Goal: Task Accomplishment & Management: Manage account settings

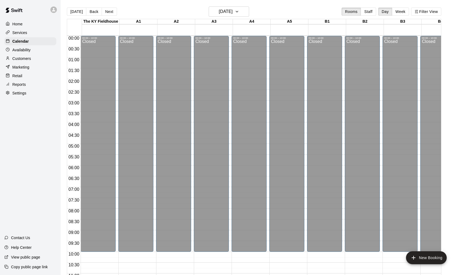
scroll to position [204, 0]
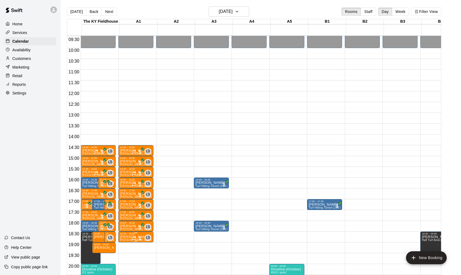
click at [144, 239] on div "LS 0" at bounding box center [141, 237] width 19 height 6
click at [141, 251] on img "edit" at bounding box center [138, 252] width 6 height 6
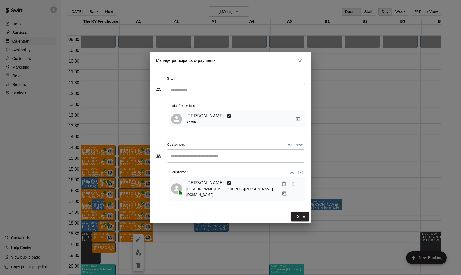
click at [287, 191] on icon "Manage bookings & payment" at bounding box center [284, 193] width 5 height 5
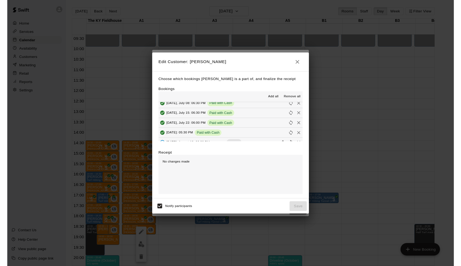
scroll to position [70, 0]
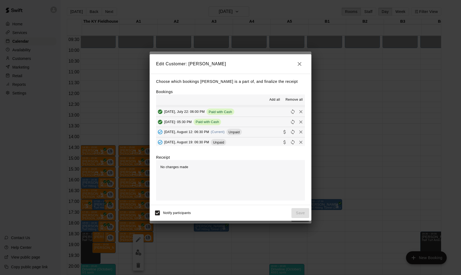
click at [244, 130] on button "[DATE], August 12: 06:30 PM (Current) Unpaid" at bounding box center [230, 132] width 149 height 10
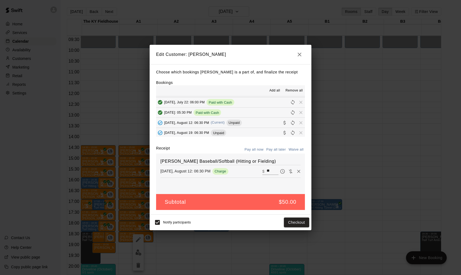
click at [294, 228] on div "Notify participants Checkout" at bounding box center [231, 222] width 162 height 16
click at [295, 221] on button "Checkout" at bounding box center [296, 222] width 25 height 10
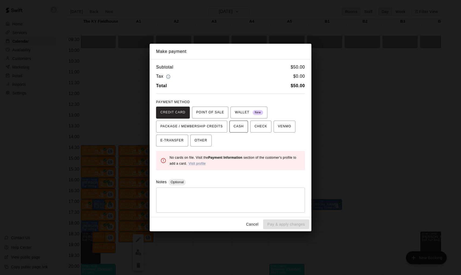
click at [243, 126] on span "CASH" at bounding box center [239, 126] width 10 height 9
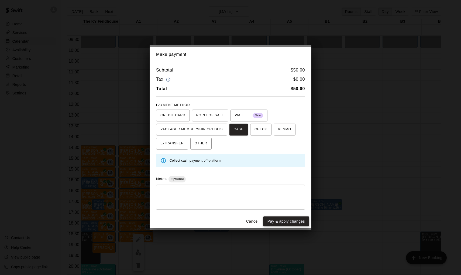
click at [290, 220] on button "Pay & apply changes" at bounding box center [286, 221] width 46 height 10
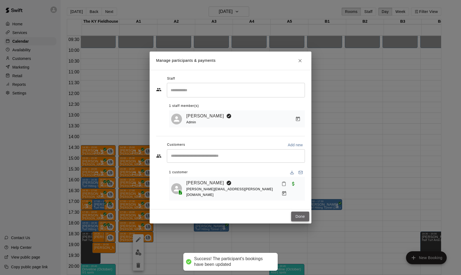
click at [299, 211] on button "Done" at bounding box center [300, 216] width 18 height 10
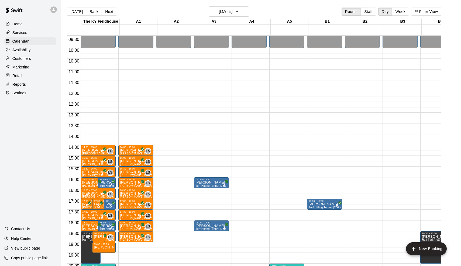
click at [27, 33] on p "Services" at bounding box center [19, 32] width 15 height 5
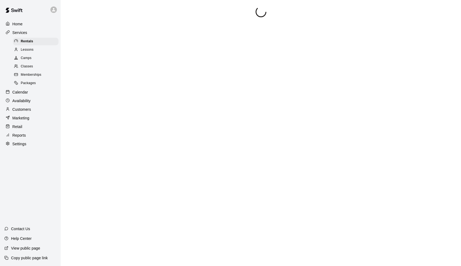
click at [29, 51] on span "Lessons" at bounding box center [27, 49] width 13 height 5
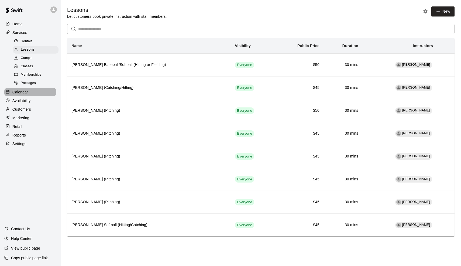
click at [16, 91] on p "Calendar" at bounding box center [20, 92] width 16 height 5
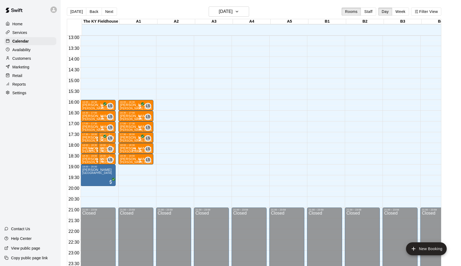
scroll to position [281, 0]
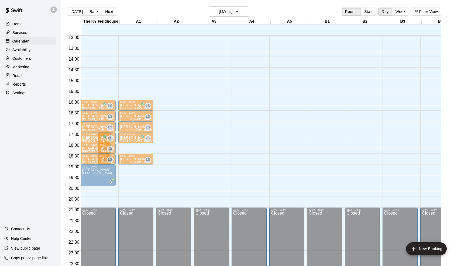
click at [134, 147] on div "LS 0" at bounding box center [141, 149] width 19 height 6
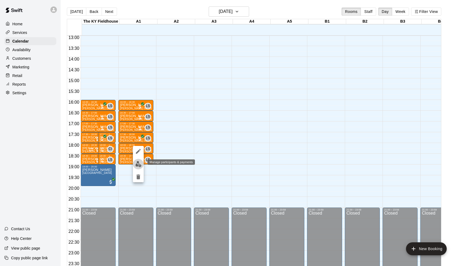
click at [136, 164] on img "edit" at bounding box center [138, 164] width 6 height 6
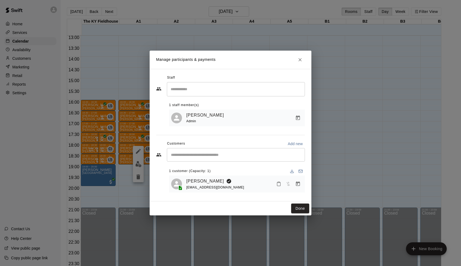
click at [378, 154] on div "Manage participants & payments Staff ​ 1 staff member(s) [PERSON_NAME] Admin Cu…" at bounding box center [230, 133] width 461 height 266
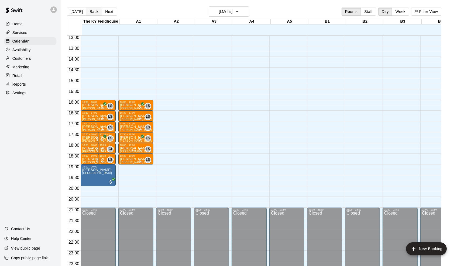
click at [94, 10] on button "Back" at bounding box center [94, 12] width 16 height 8
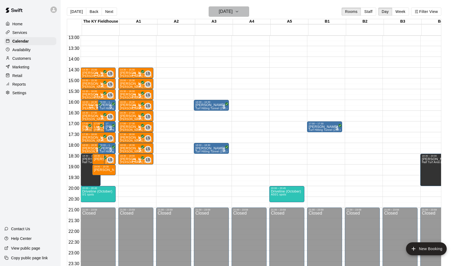
click at [223, 15] on h6 "[DATE]" at bounding box center [226, 12] width 14 height 8
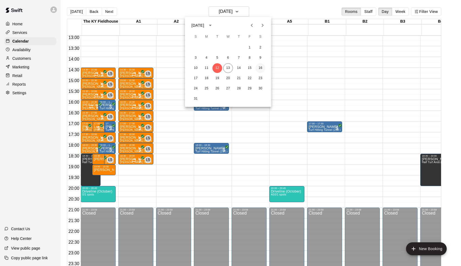
click at [259, 67] on button "16" at bounding box center [261, 68] width 10 height 10
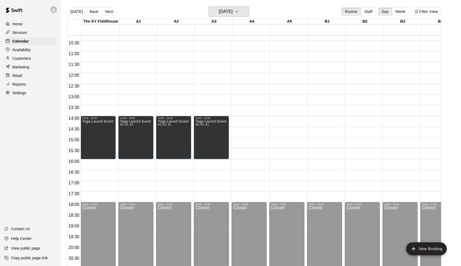
scroll to position [218, 0]
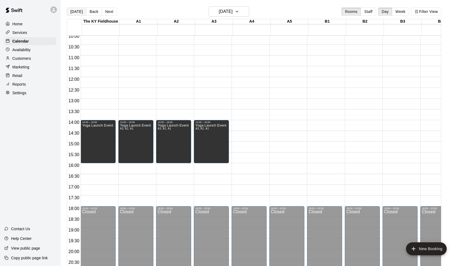
click at [80, 13] on button "[DATE]" at bounding box center [76, 12] width 19 height 8
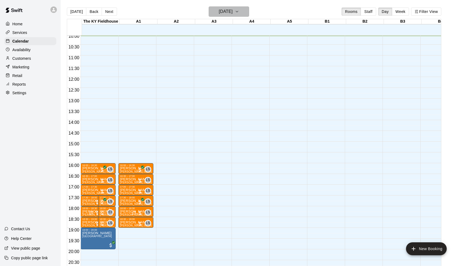
click at [225, 11] on h6 "[DATE]" at bounding box center [226, 12] width 14 height 8
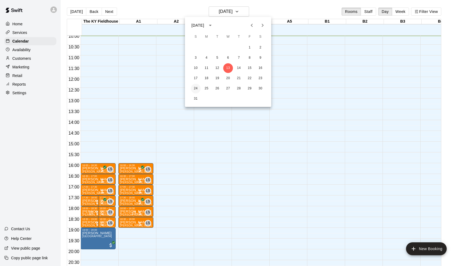
click at [195, 87] on button "24" at bounding box center [196, 89] width 10 height 10
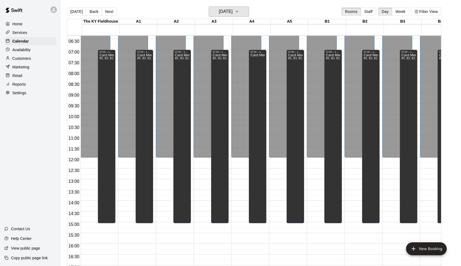
scroll to position [0, 0]
click at [76, 11] on button "[DATE]" at bounding box center [76, 12] width 19 height 8
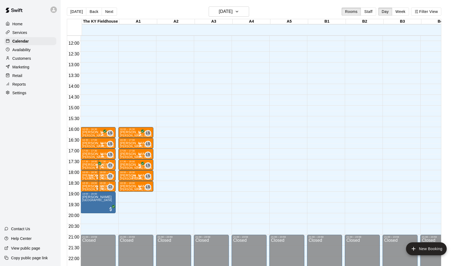
scroll to position [0, 0]
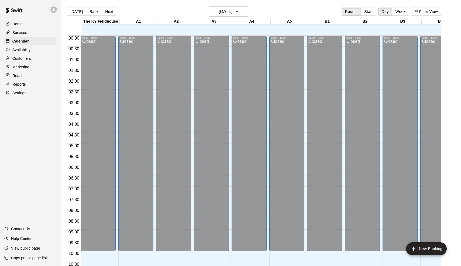
scroll to position [239, 0]
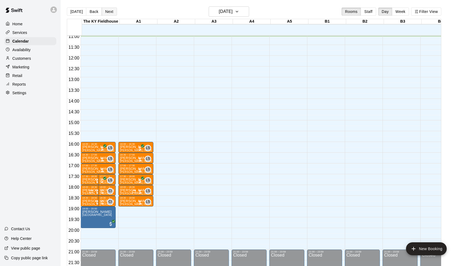
click at [115, 11] on button "Next" at bounding box center [109, 12] width 15 height 8
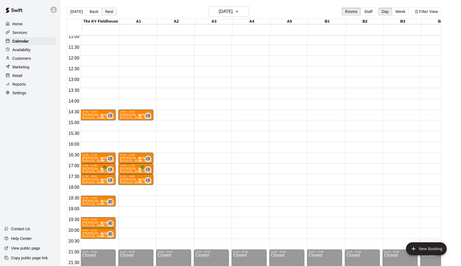
click at [109, 10] on button "Next" at bounding box center [109, 12] width 15 height 8
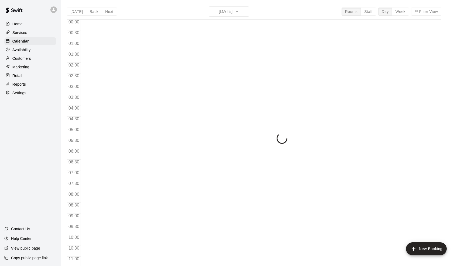
scroll to position [244, 0]
